Goal: Ask a question

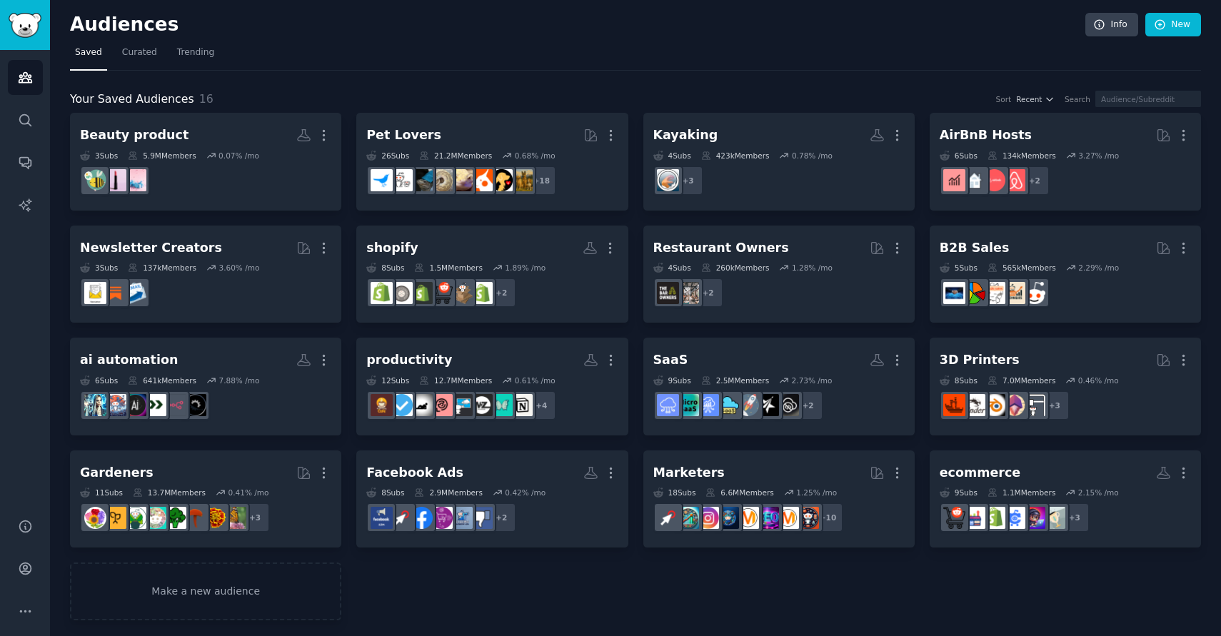
click at [568, 94] on div "Your Saved Audiences 16 Sort Recent Search" at bounding box center [635, 100] width 1131 height 18
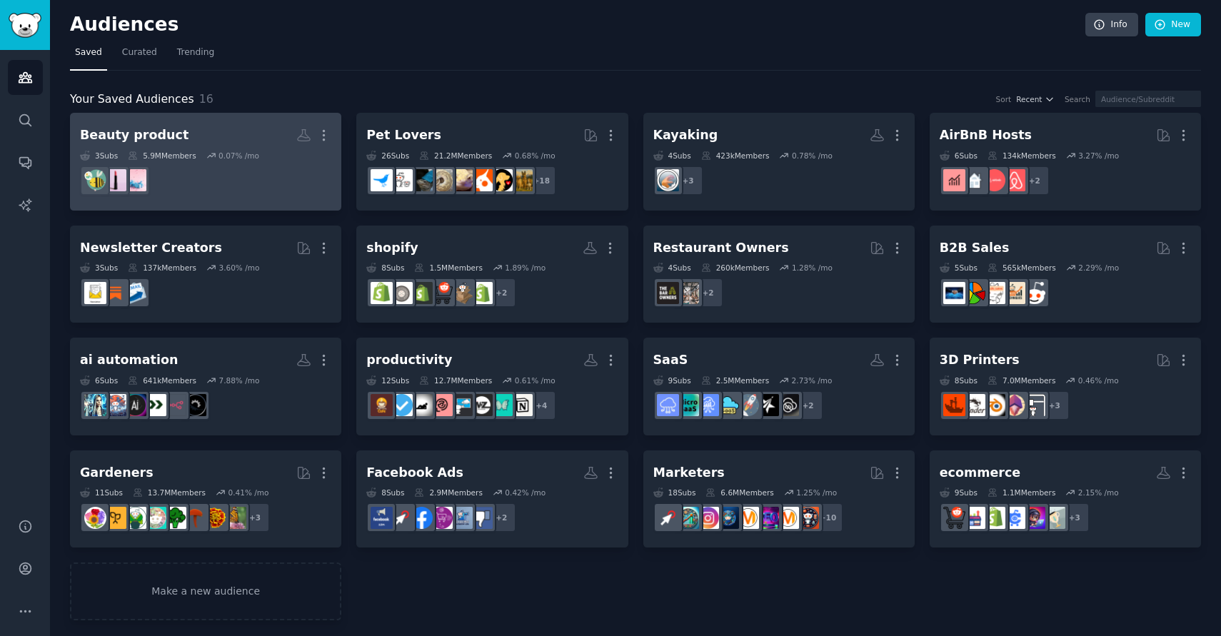
click at [276, 184] on dd "r/BeautyBoxes" at bounding box center [205, 181] width 251 height 40
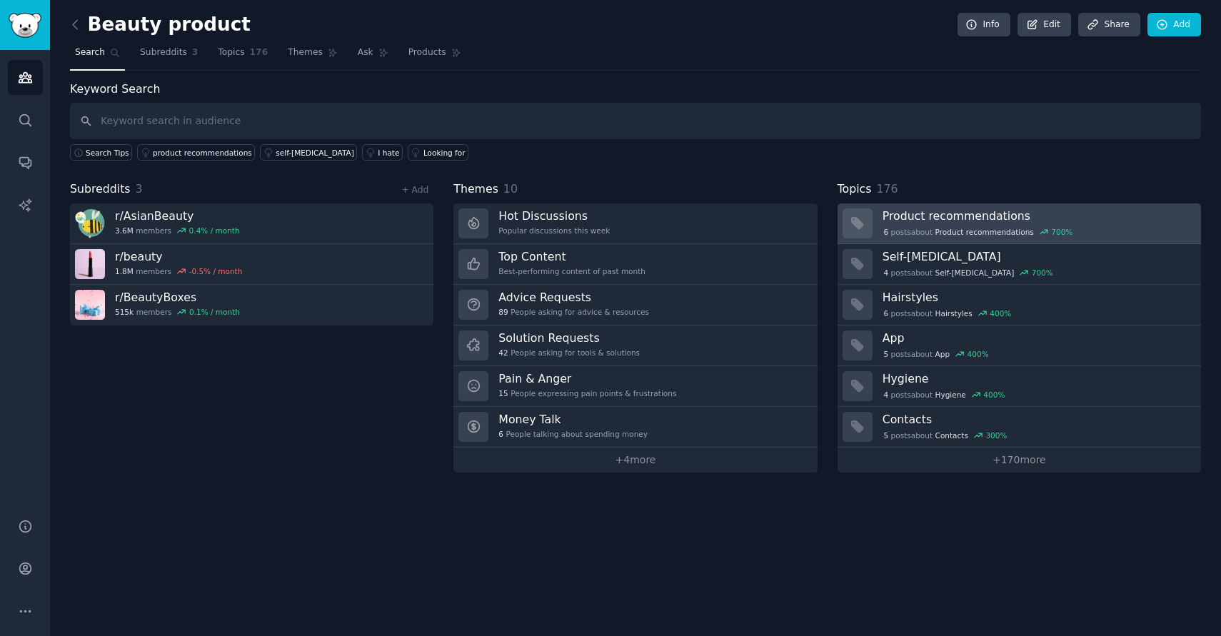
click at [990, 227] on span "Product recommendations" at bounding box center [985, 232] width 99 height 10
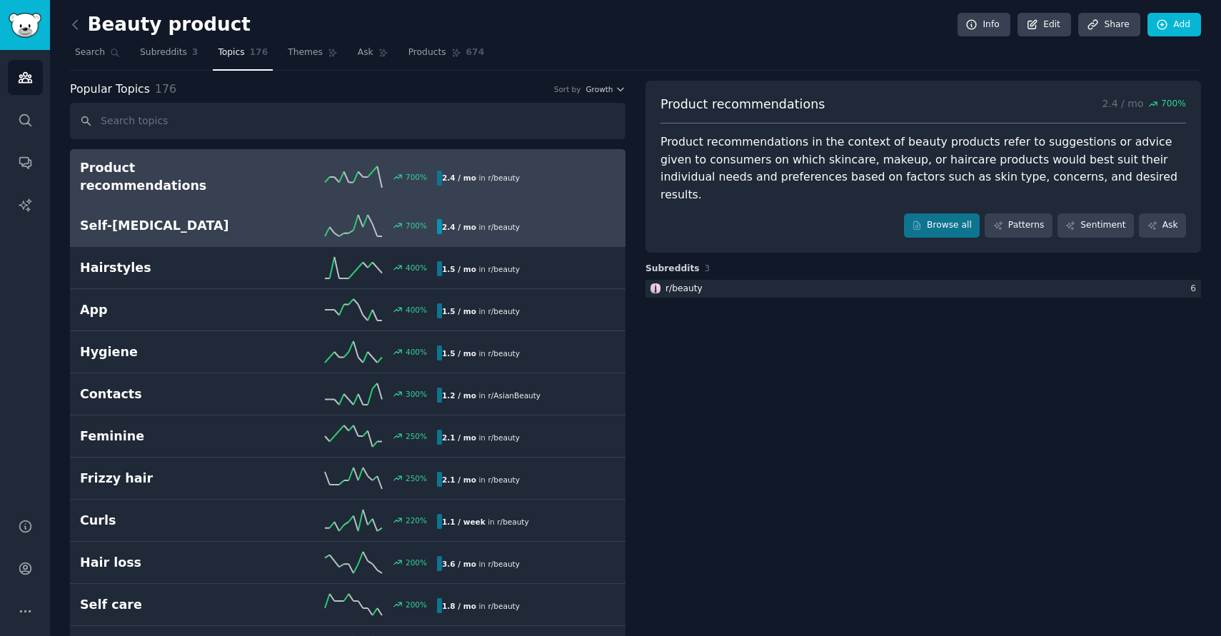
click at [311, 215] on div "700 %" at bounding box center [348, 225] width 179 height 21
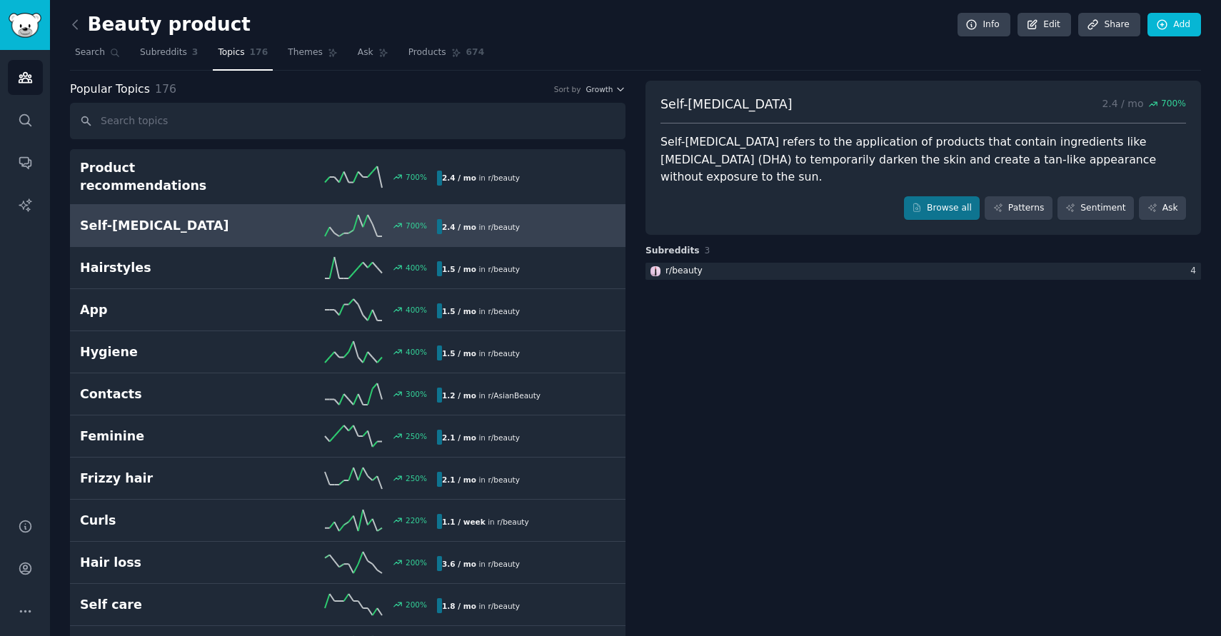
click at [774, 146] on div "Self-[MEDICAL_DATA] refers to the application of products that contain ingredie…" at bounding box center [924, 160] width 526 height 53
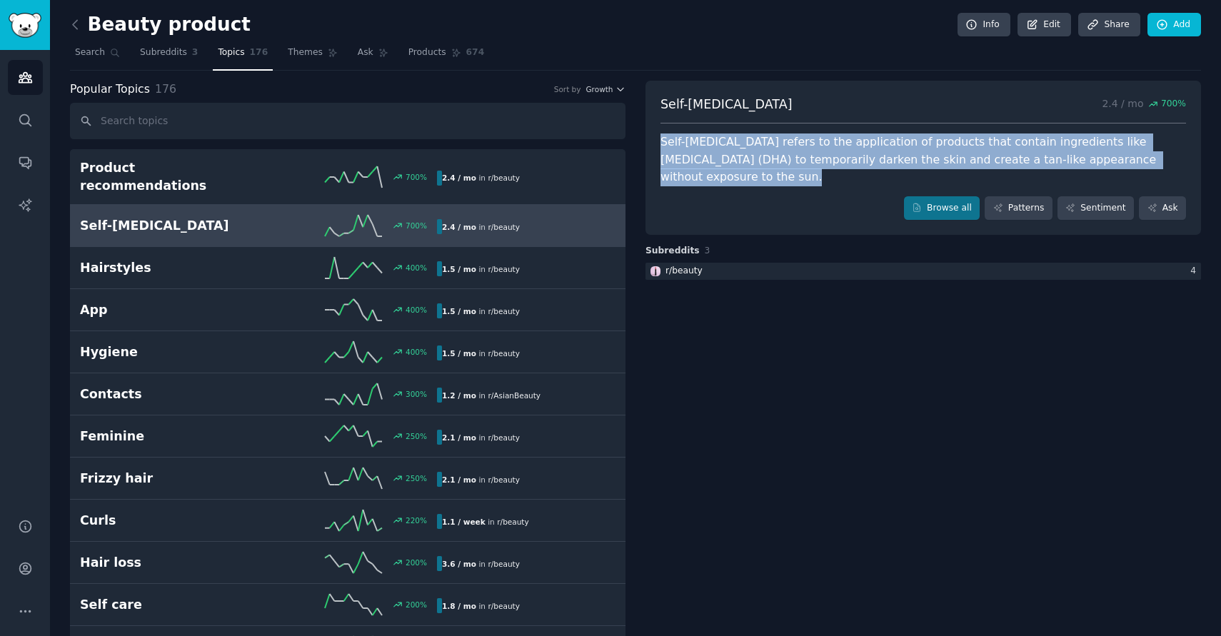
click at [774, 146] on div "Self-[MEDICAL_DATA] refers to the application of products that contain ingredie…" at bounding box center [924, 160] width 526 height 53
click at [793, 151] on div "Self-[MEDICAL_DATA] refers to the application of products that contain ingredie…" at bounding box center [924, 160] width 526 height 53
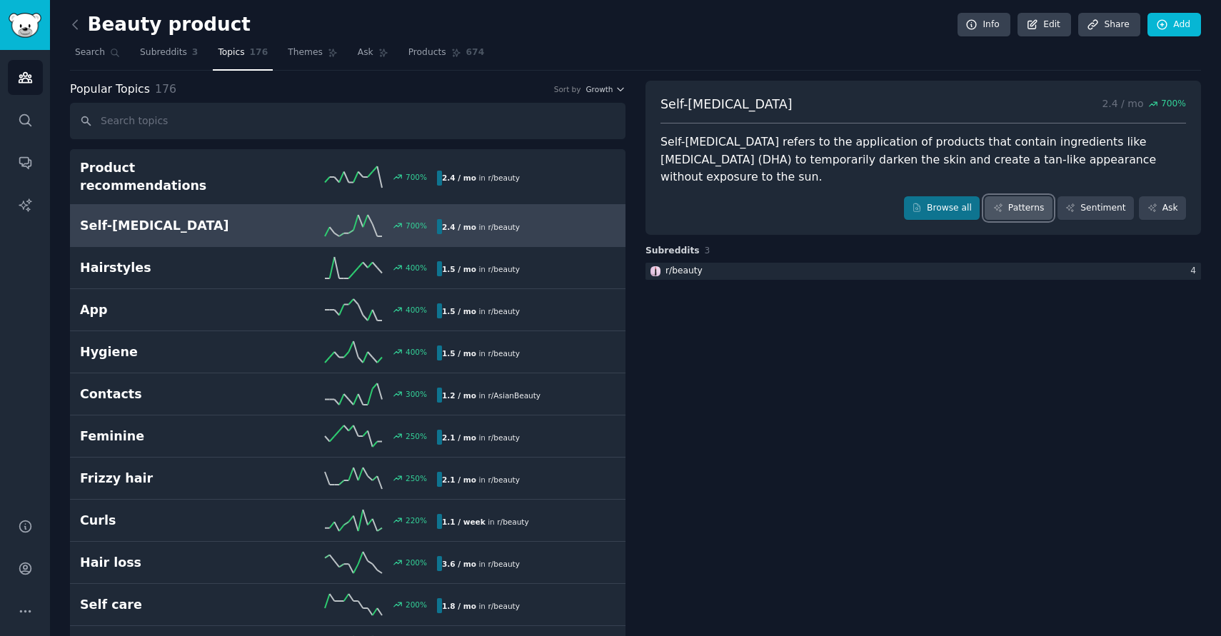
click at [1019, 196] on link "Patterns" at bounding box center [1018, 208] width 67 height 24
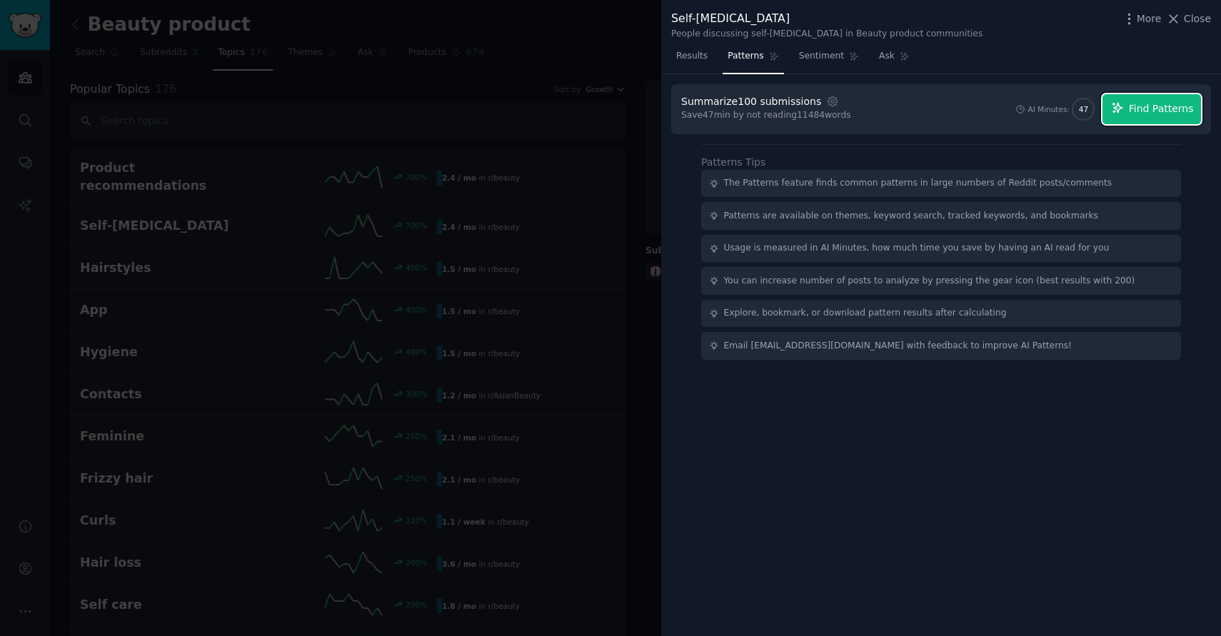
click at [1124, 105] on icon "button" at bounding box center [1117, 107] width 13 height 13
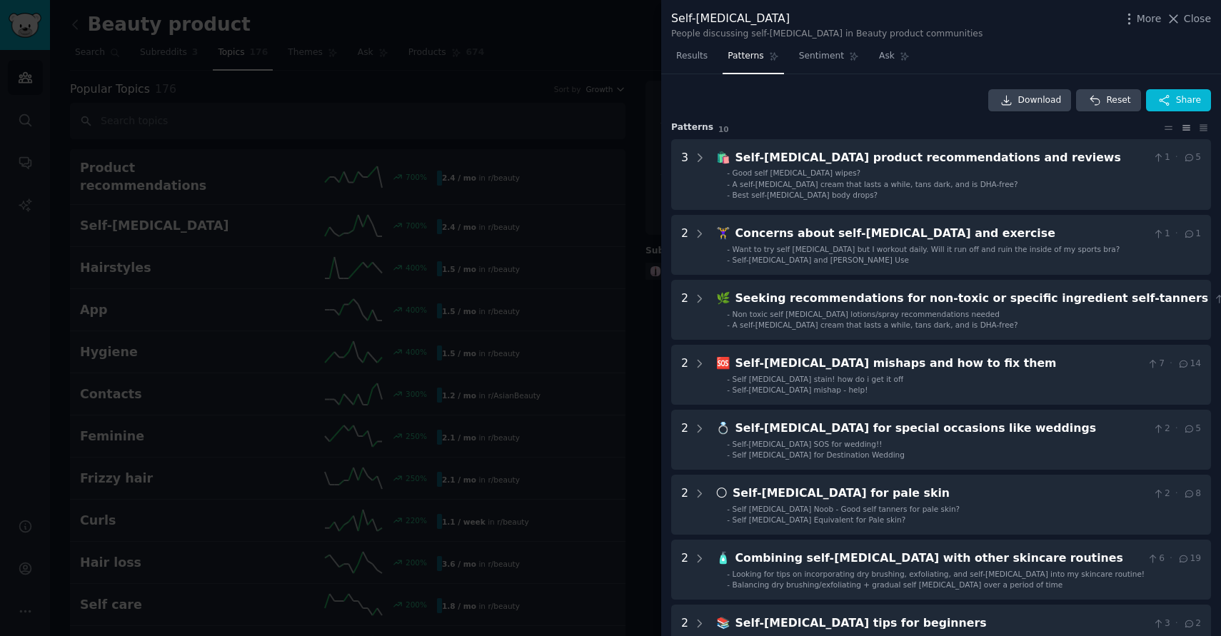
click at [516, 47] on div at bounding box center [610, 318] width 1221 height 636
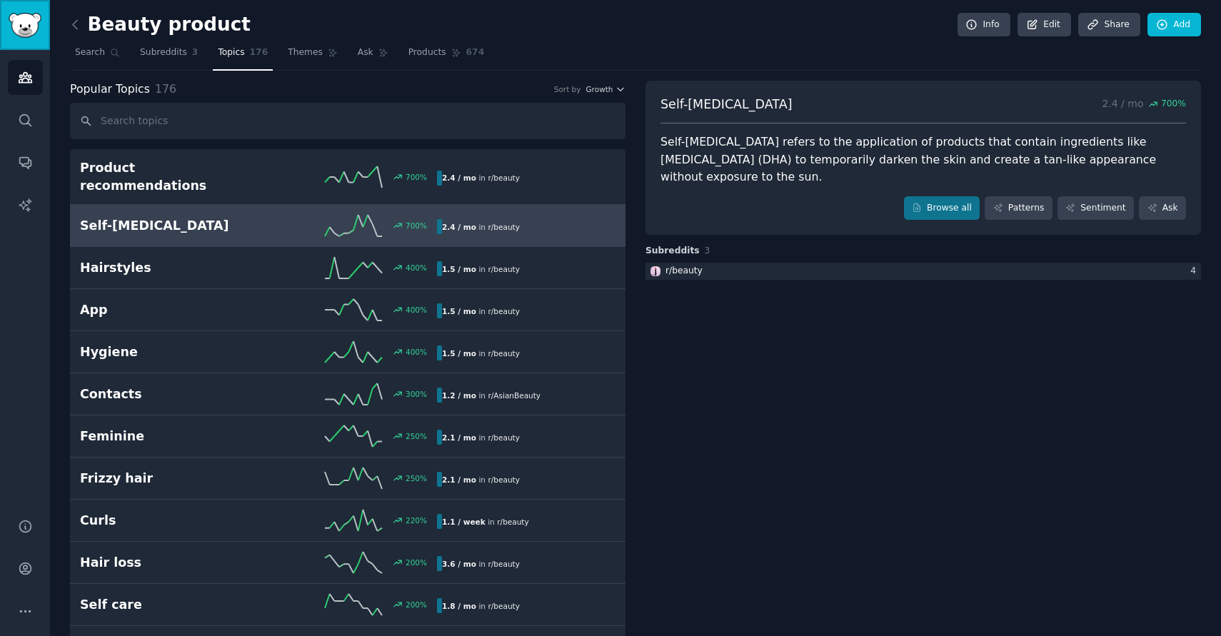
click at [31, 22] on img "Sidebar" at bounding box center [25, 25] width 33 height 25
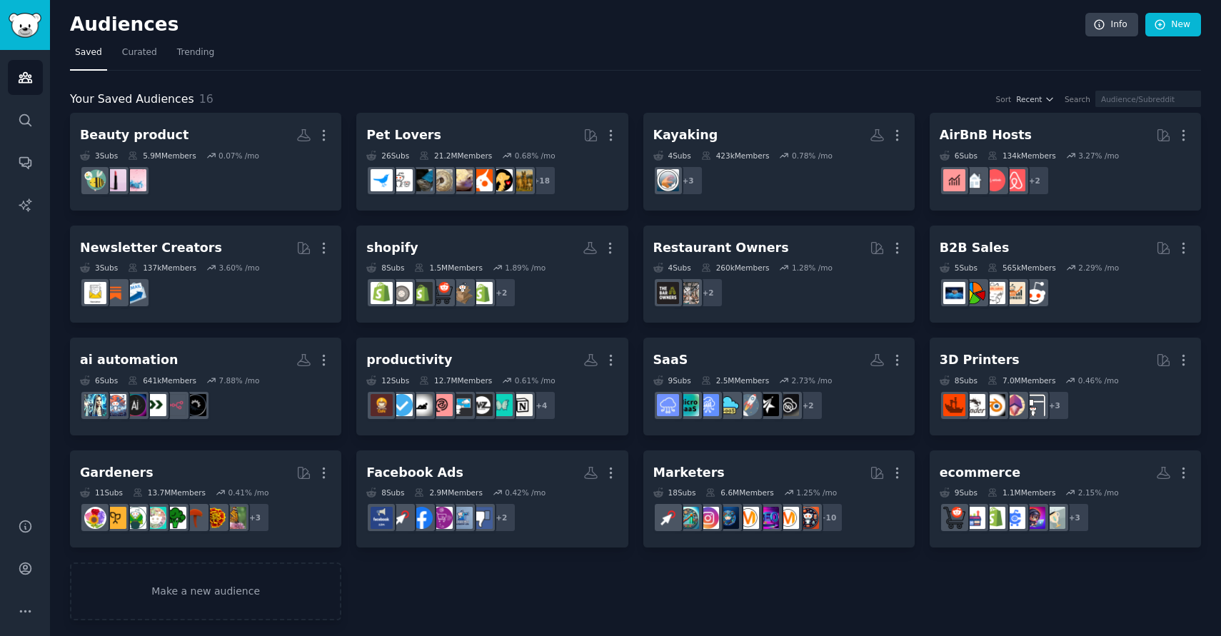
click at [624, 75] on div "Your Saved Audiences 16 Sort Recent Search Beauty product More 3 Sub s 5.9M Mem…" at bounding box center [635, 346] width 1131 height 551
click at [136, 55] on span "Curated" at bounding box center [139, 52] width 35 height 13
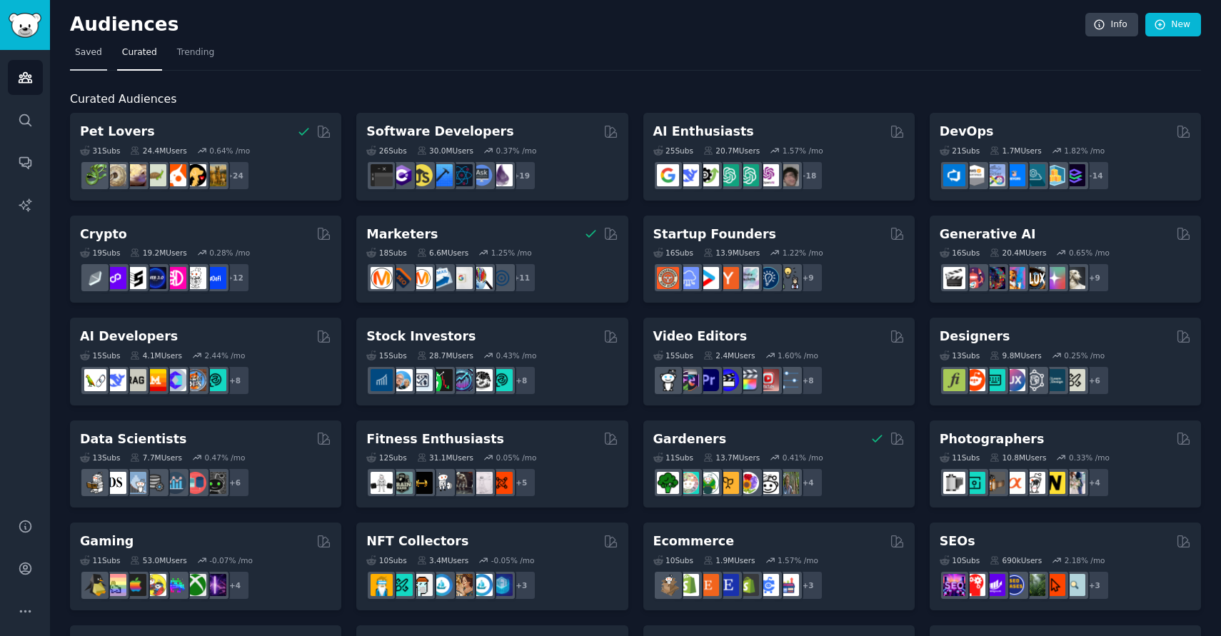
click at [89, 49] on span "Saved" at bounding box center [88, 52] width 27 height 13
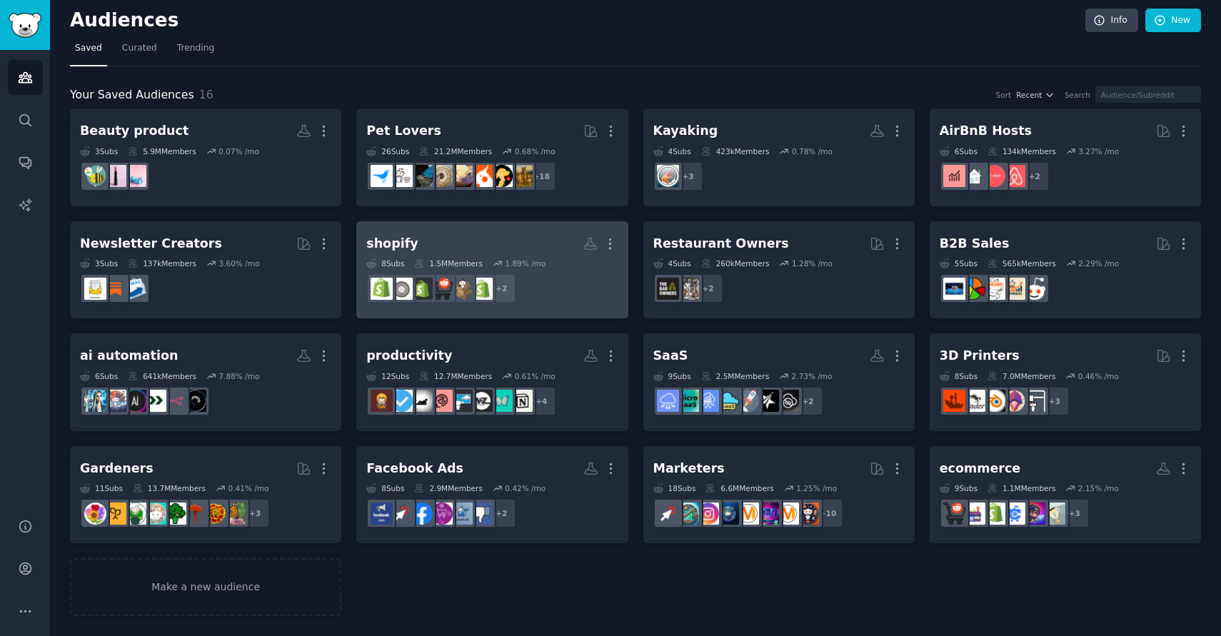
scroll to position [4, 0]
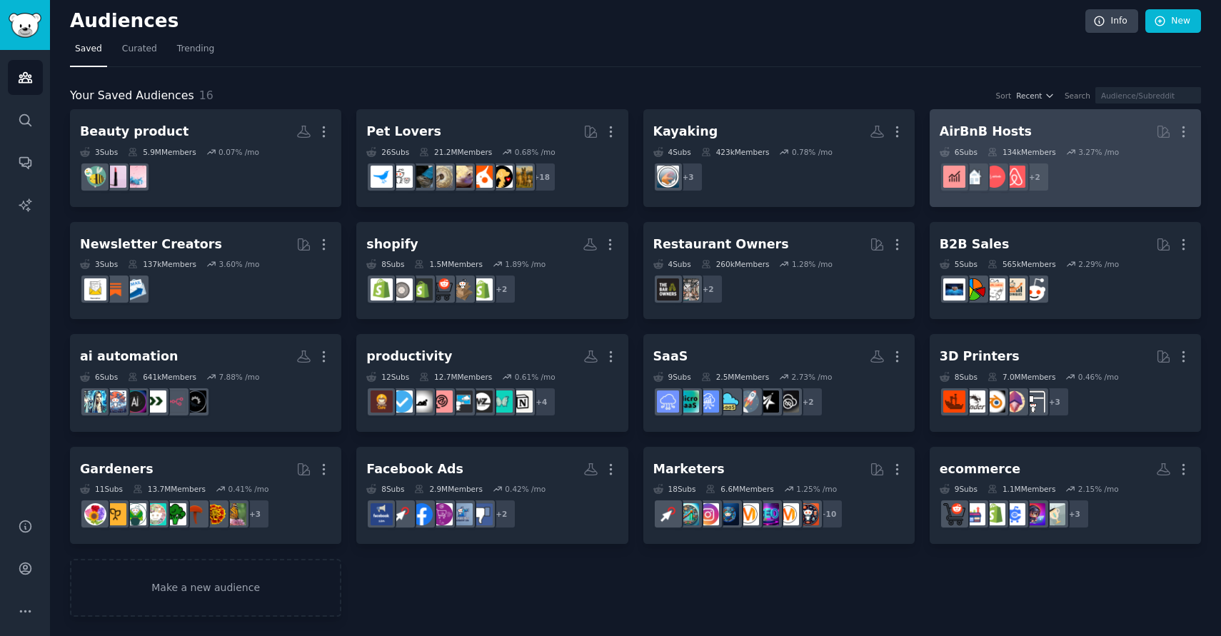
click at [1001, 137] on div "AirBnB Hosts" at bounding box center [986, 132] width 92 height 18
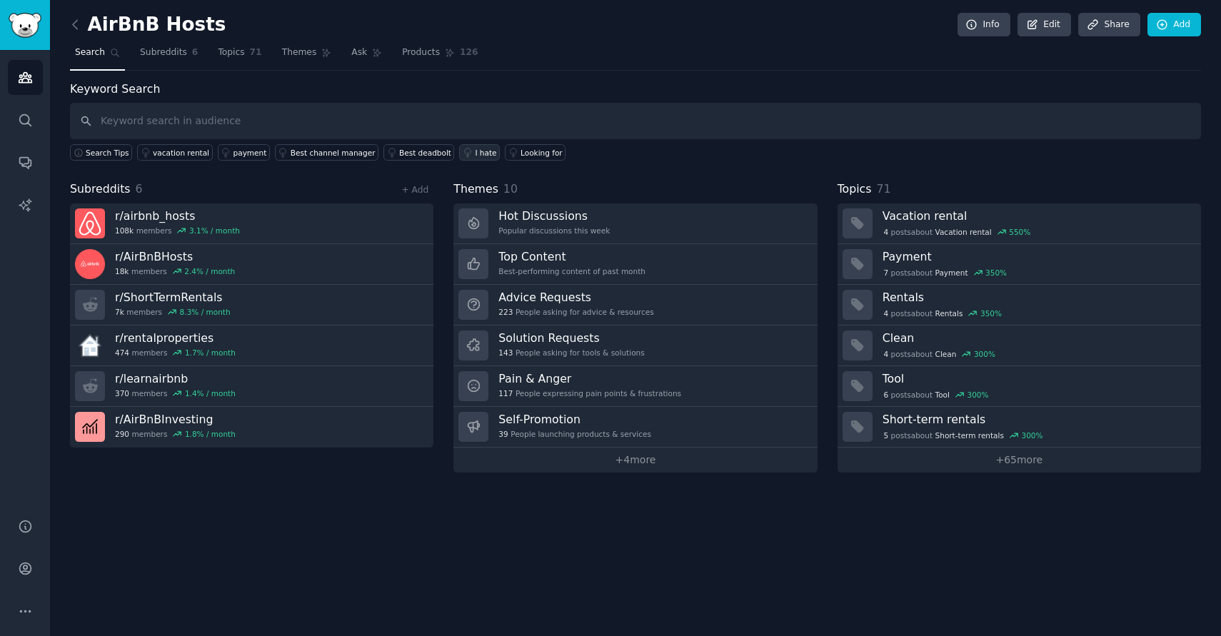
click at [475, 155] on div "I hate" at bounding box center [485, 153] width 21 height 10
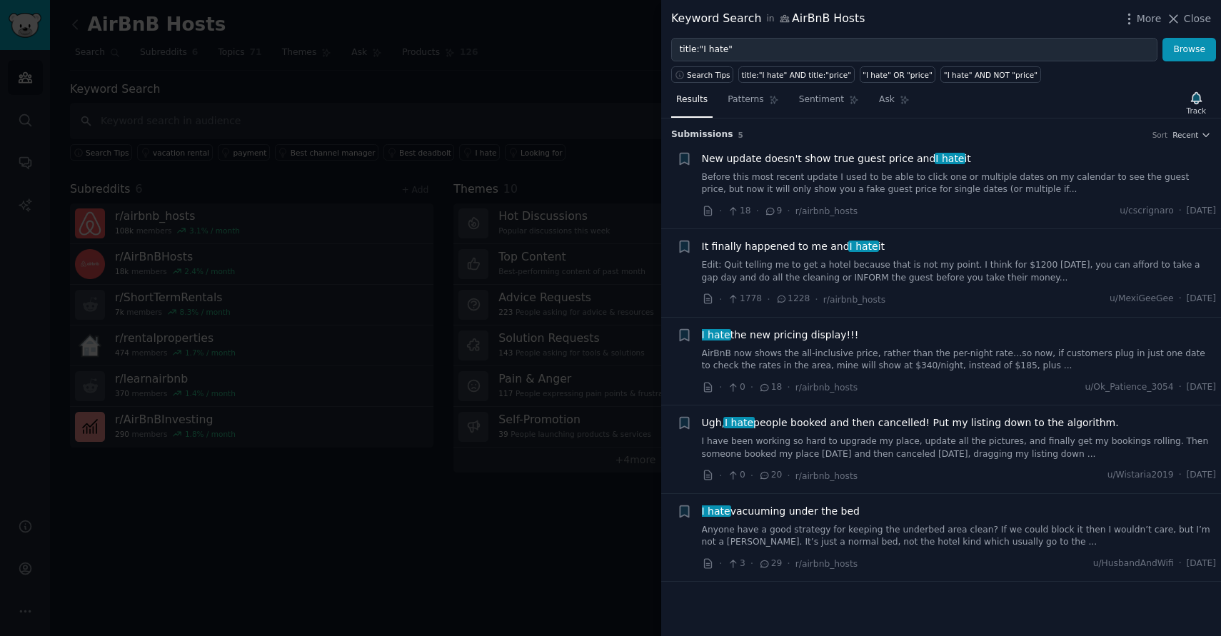
click at [531, 107] on div at bounding box center [610, 318] width 1221 height 636
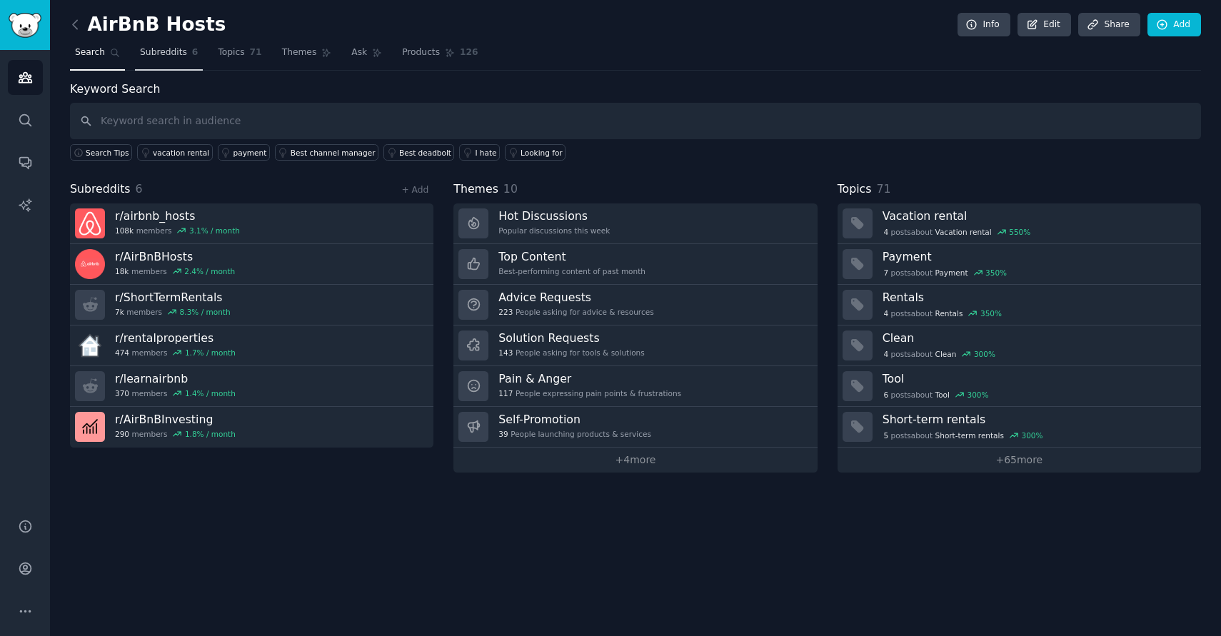
click at [181, 58] on span "Subreddits" at bounding box center [163, 52] width 47 height 13
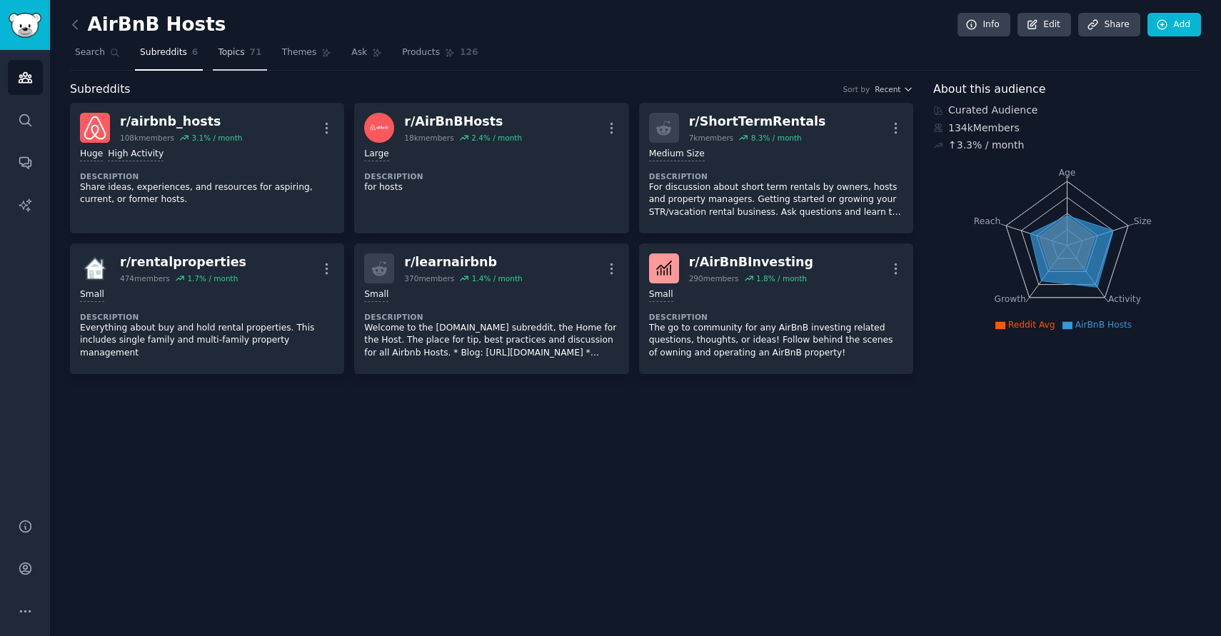
click at [219, 47] on span "Topics" at bounding box center [231, 52] width 26 height 13
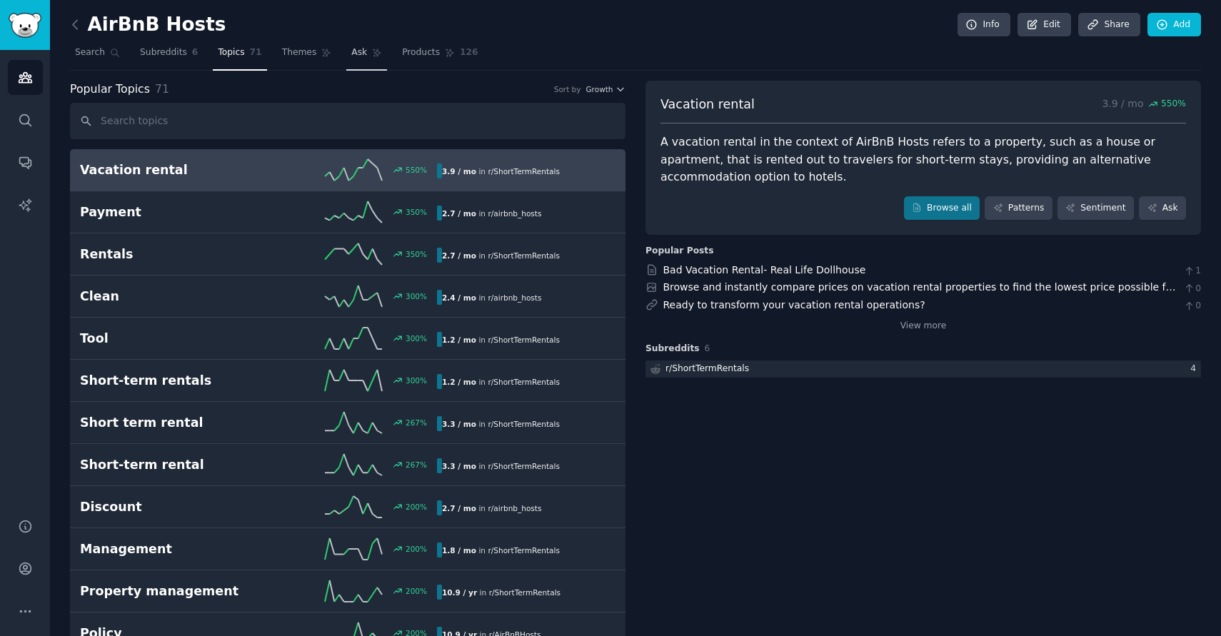
click at [346, 52] on link "Ask" at bounding box center [366, 55] width 41 height 29
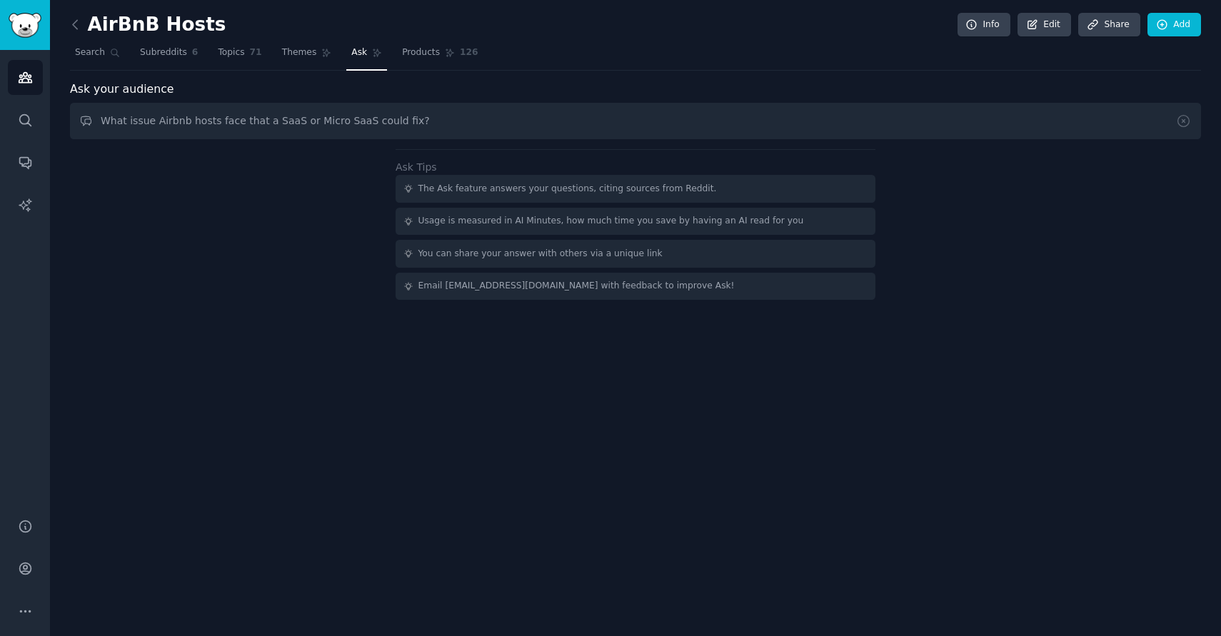
type input "What issue Airbnb hosts face that a SaaS or Micro SaaS could fix?"
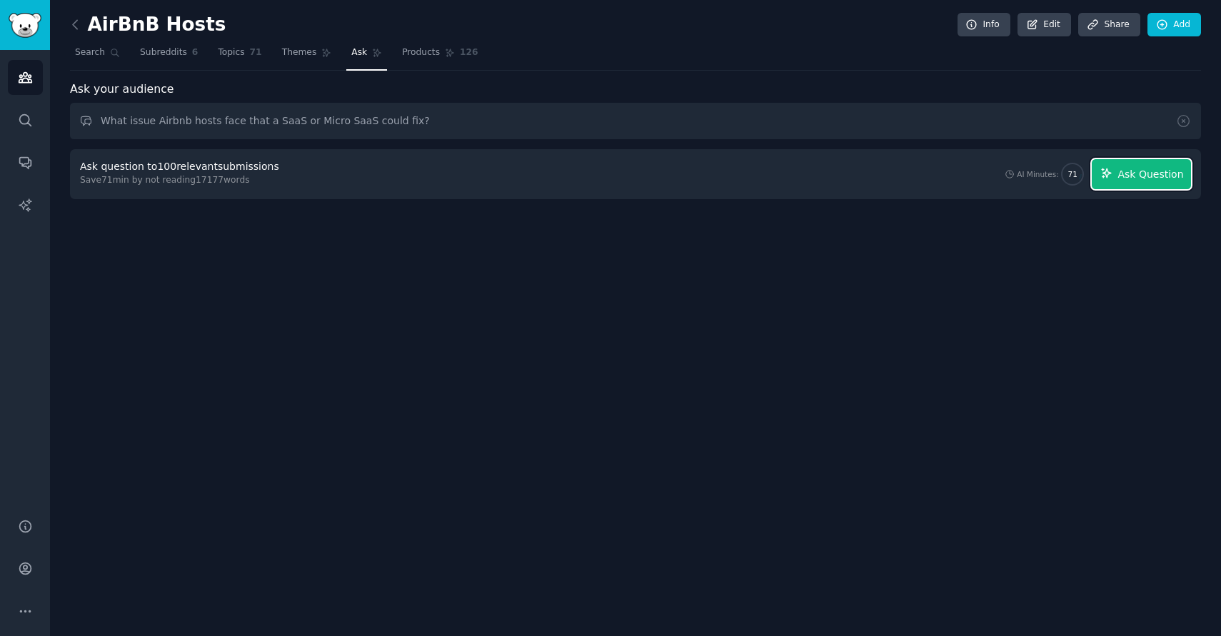
click at [1128, 169] on span "Ask Question" at bounding box center [1151, 174] width 66 height 15
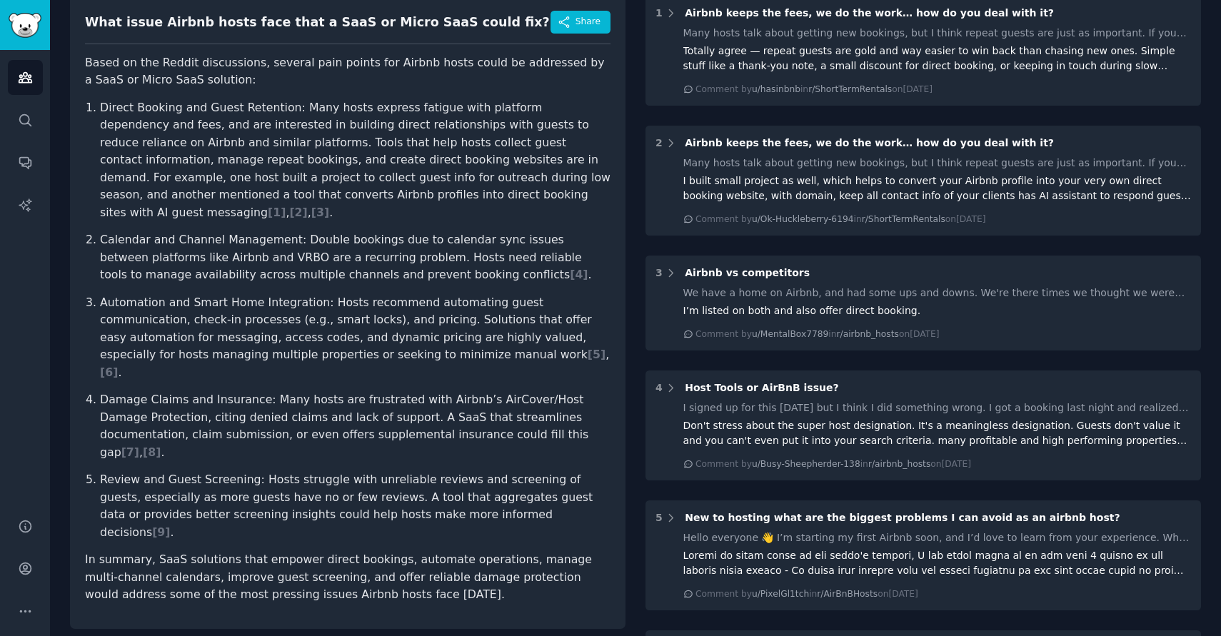
scroll to position [185, 0]
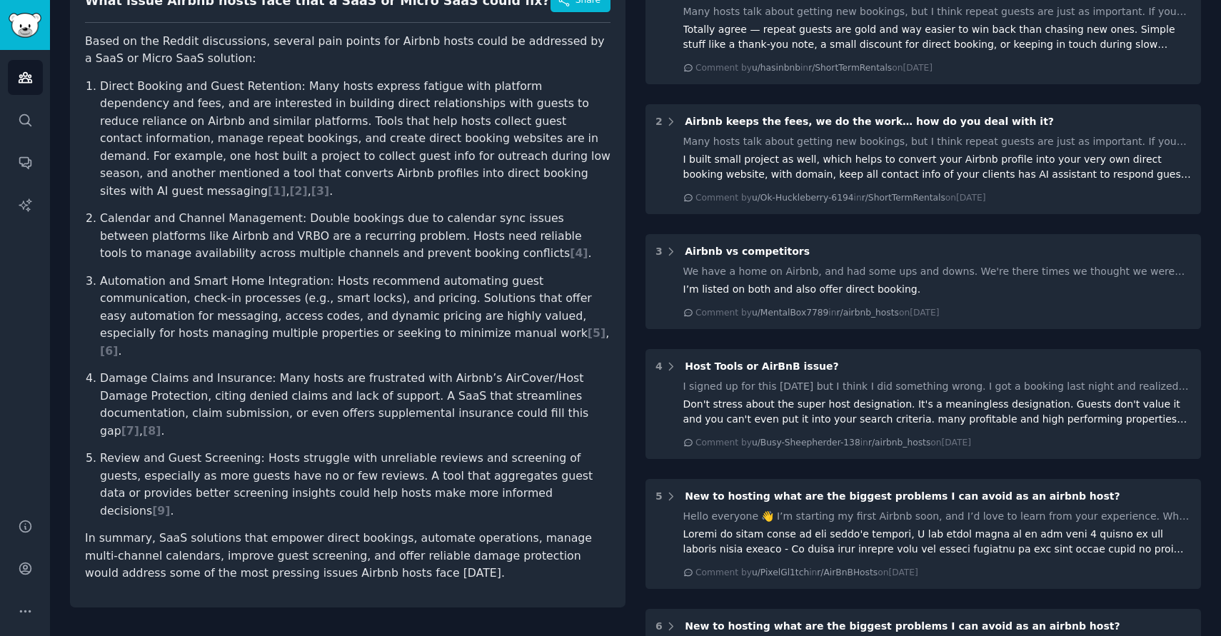
click at [279, 136] on p "Direct Booking and Guest Retention: Many hosts express fatigue with platform de…" at bounding box center [355, 139] width 511 height 123
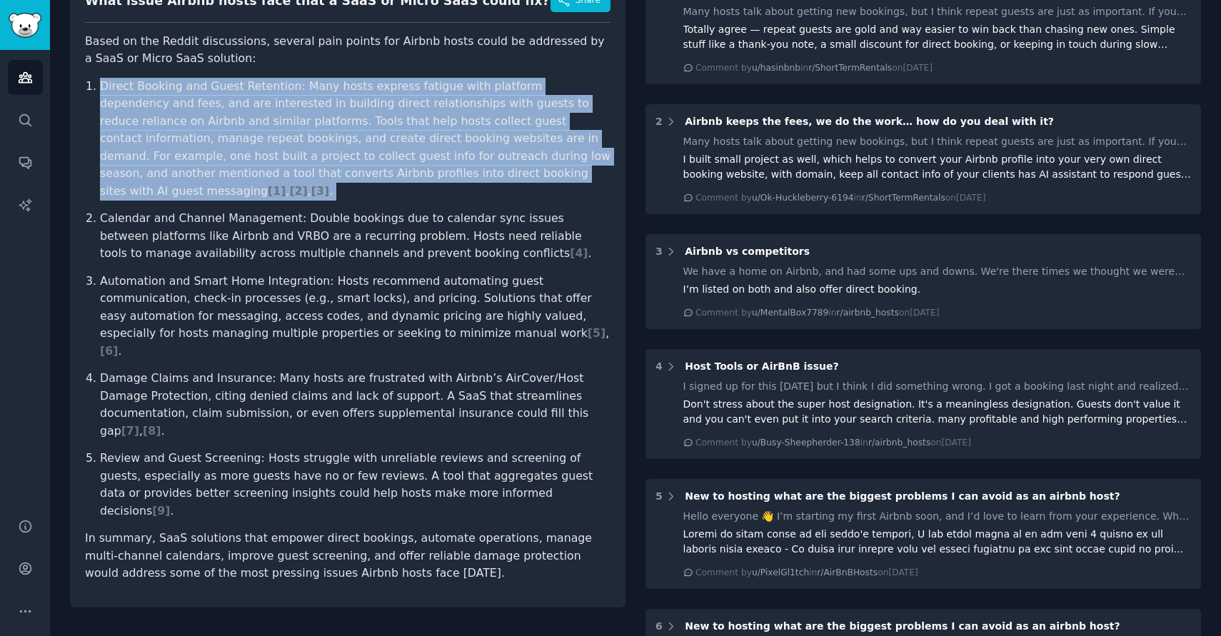
click at [279, 136] on p "Direct Booking and Guest Retention: Many hosts express fatigue with platform de…" at bounding box center [355, 139] width 511 height 123
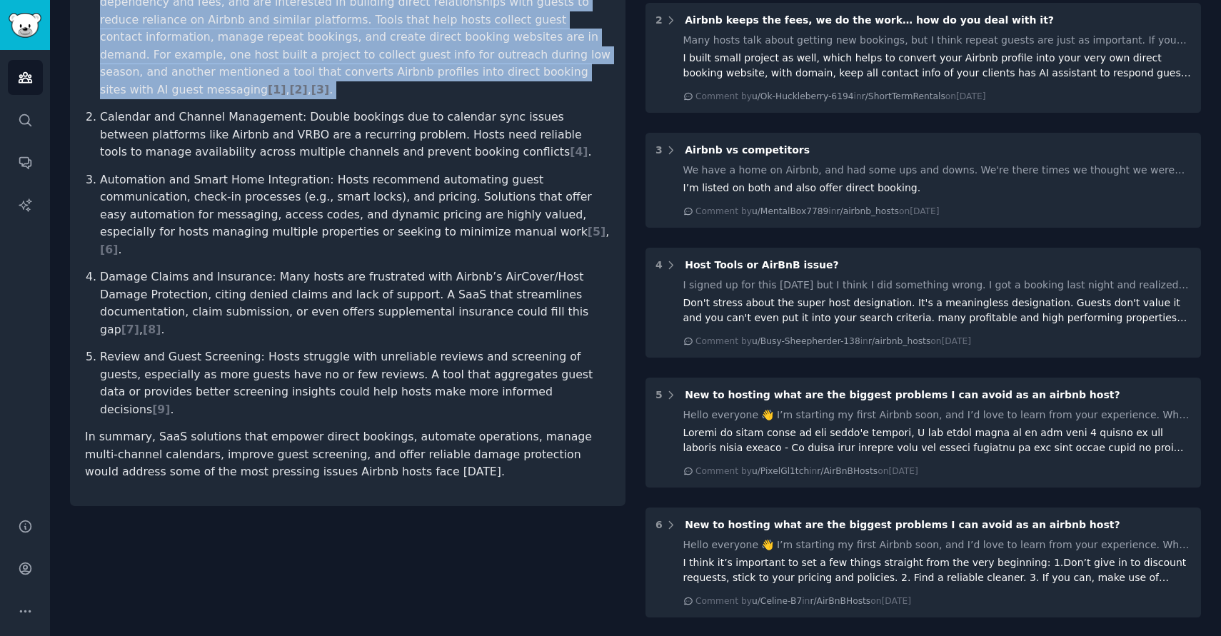
scroll to position [287, 0]
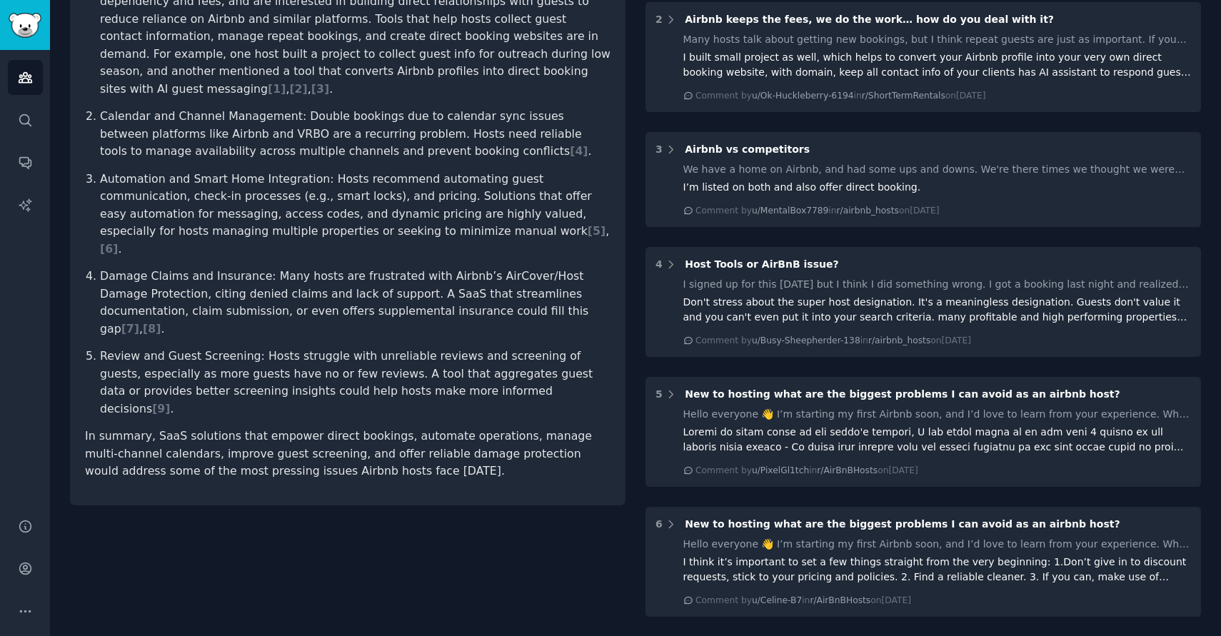
click at [301, 136] on p "Calendar and Channel Management: Double bookings due to calendar sync issues be…" at bounding box center [355, 134] width 511 height 53
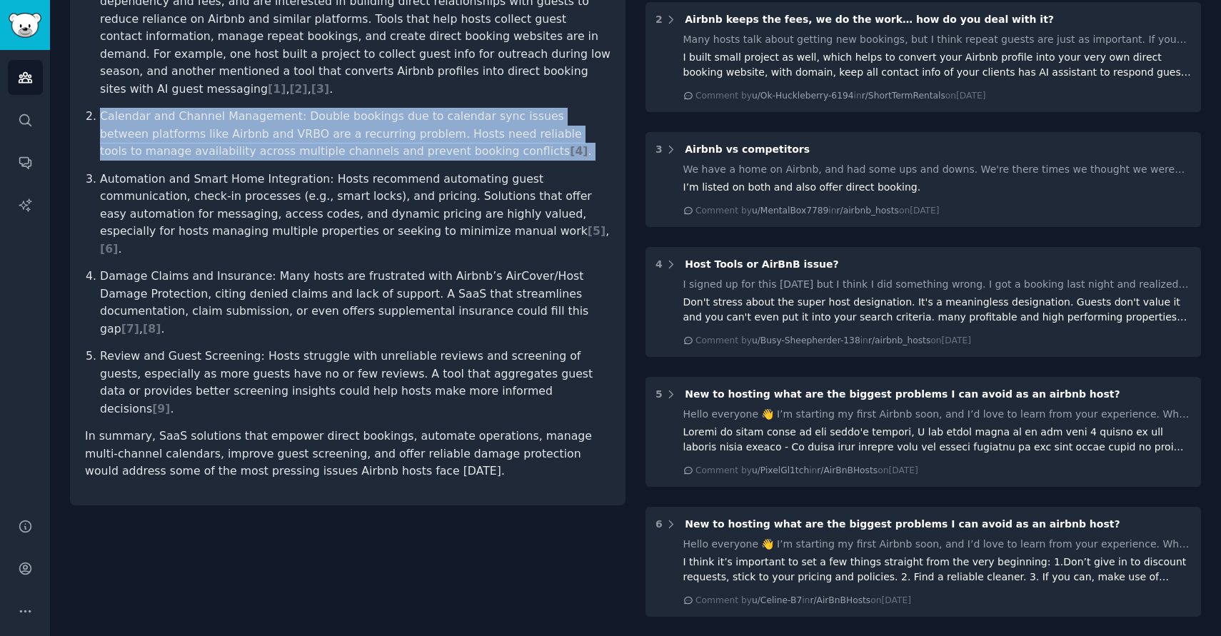
click at [301, 136] on p "Calendar and Channel Management: Double bookings due to calendar sync issues be…" at bounding box center [355, 134] width 511 height 53
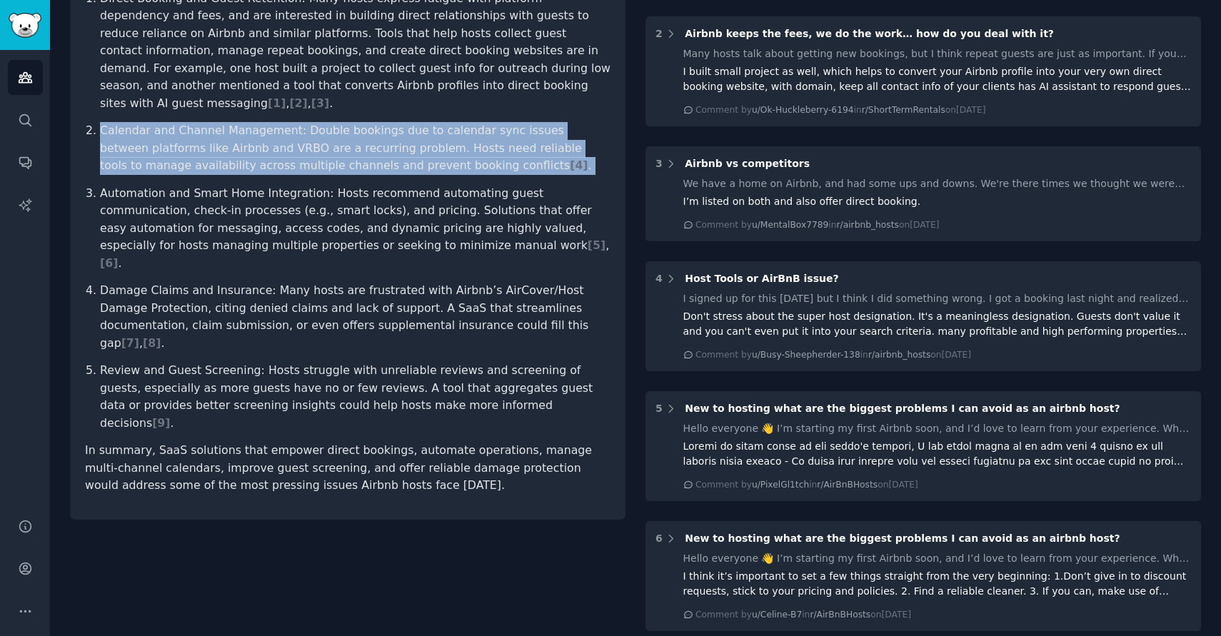
scroll to position [271, 0]
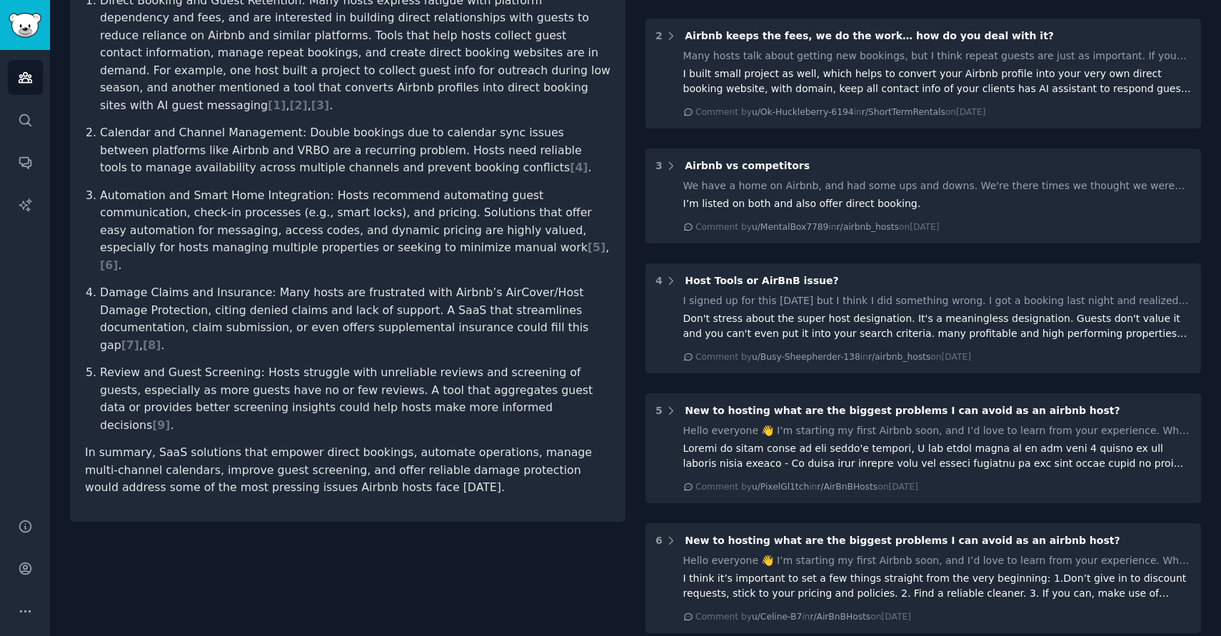
click at [324, 213] on p "Automation and Smart Home Integration: Hosts recommend automating guest communi…" at bounding box center [355, 231] width 511 height 88
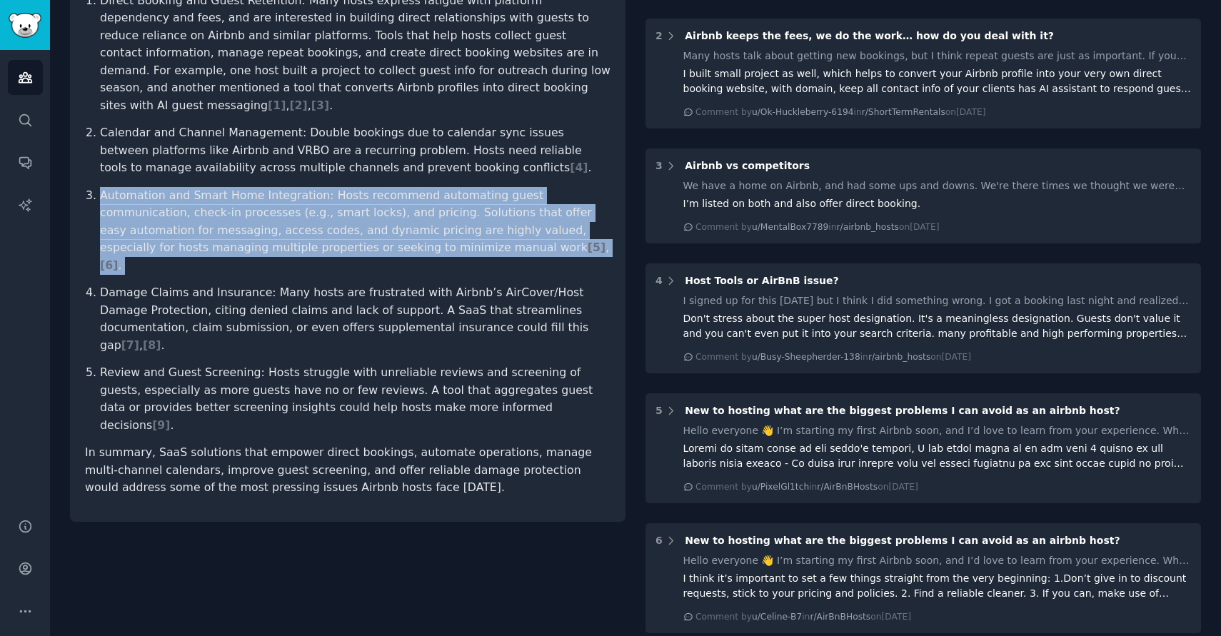
click at [324, 213] on p "Automation and Smart Home Integration: Hosts recommend automating guest communi…" at bounding box center [355, 231] width 511 height 88
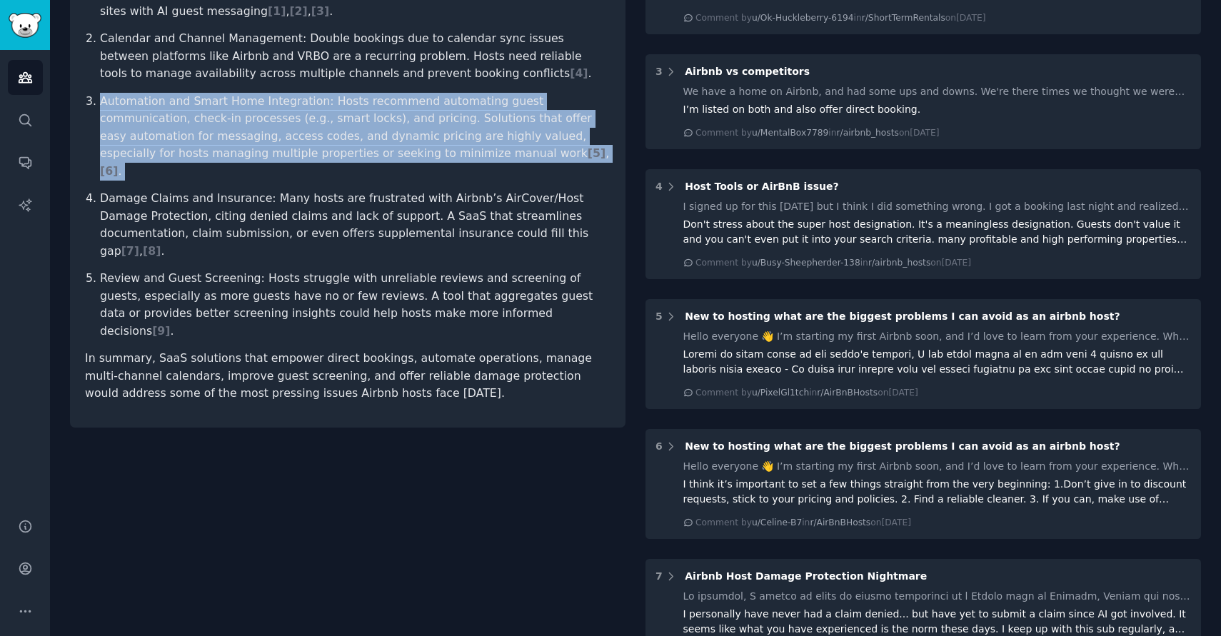
scroll to position [380, 0]
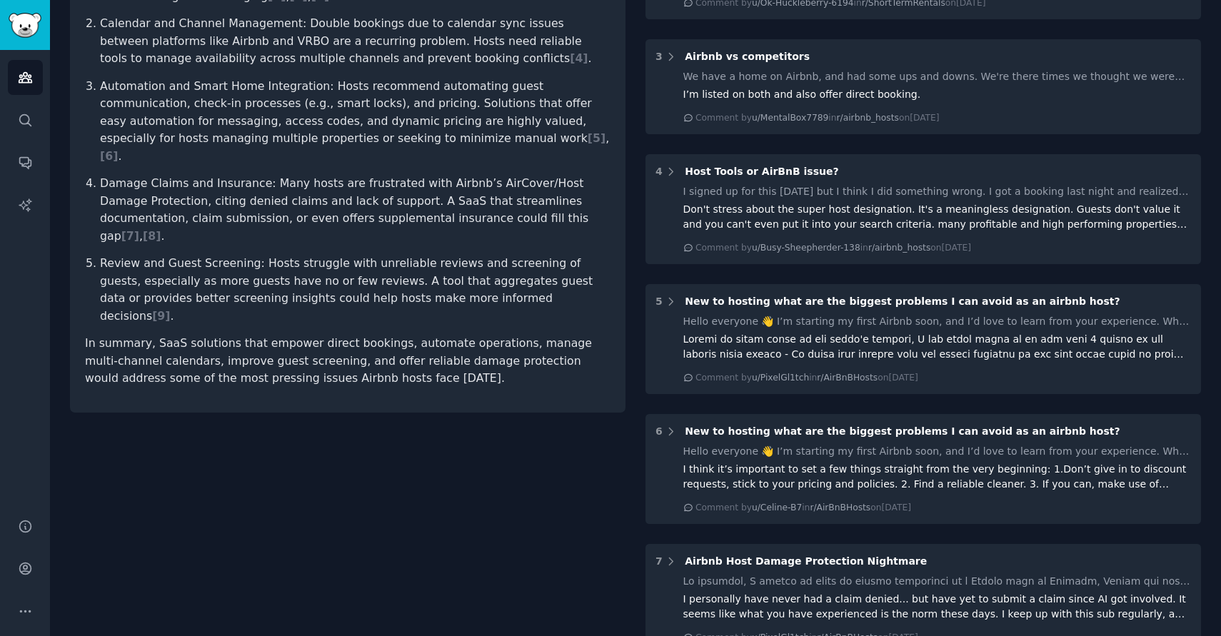
click at [384, 255] on p "Review and Guest Screening: Hosts struggle with unreliable reviews and screenin…" at bounding box center [355, 290] width 511 height 70
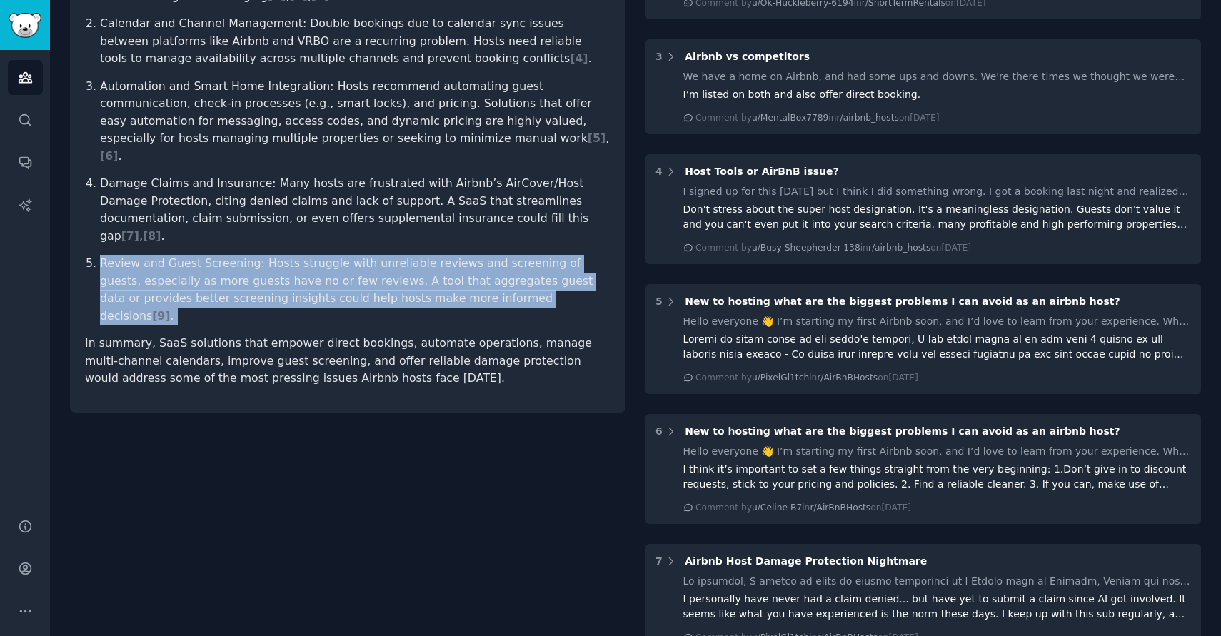
click at [384, 255] on p "Review and Guest Screening: Hosts struggle with unreliable reviews and screenin…" at bounding box center [355, 290] width 511 height 70
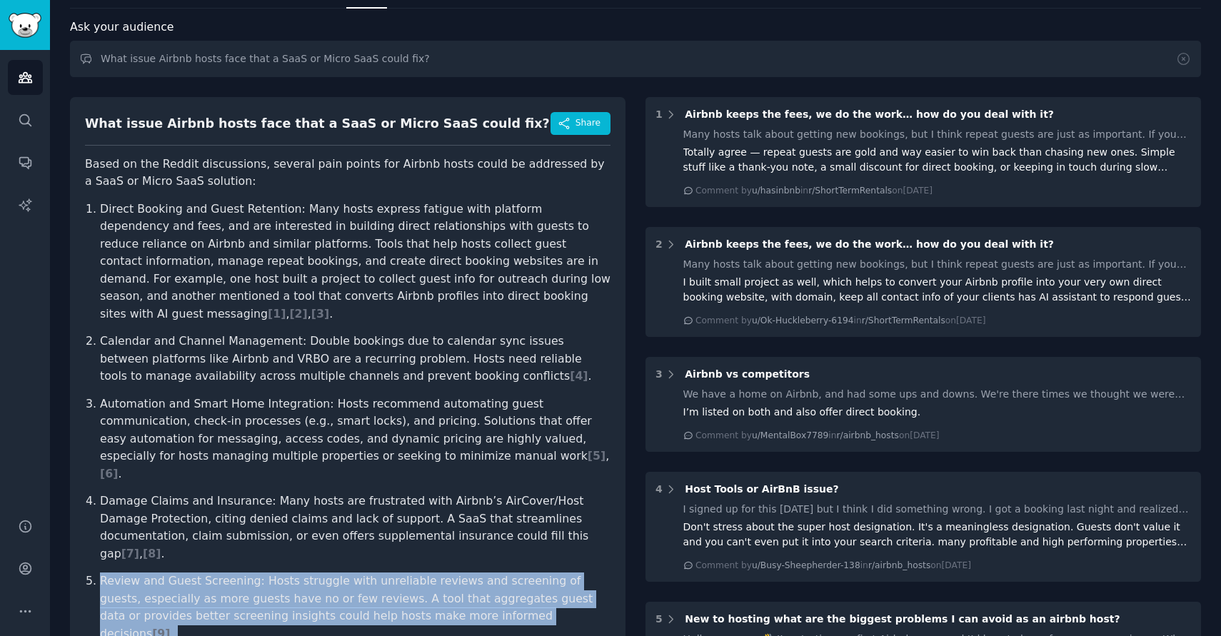
scroll to position [0, 0]
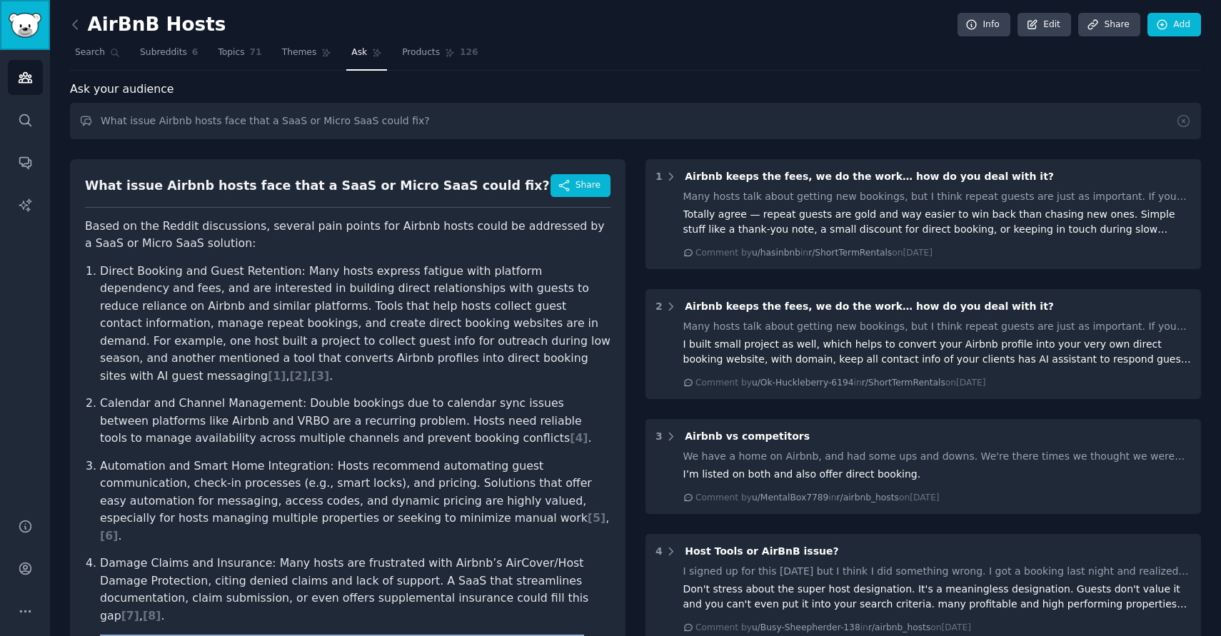
click at [31, 37] on link "Sidebar" at bounding box center [25, 25] width 50 height 50
